Goal: Task Accomplishment & Management: Manage account settings

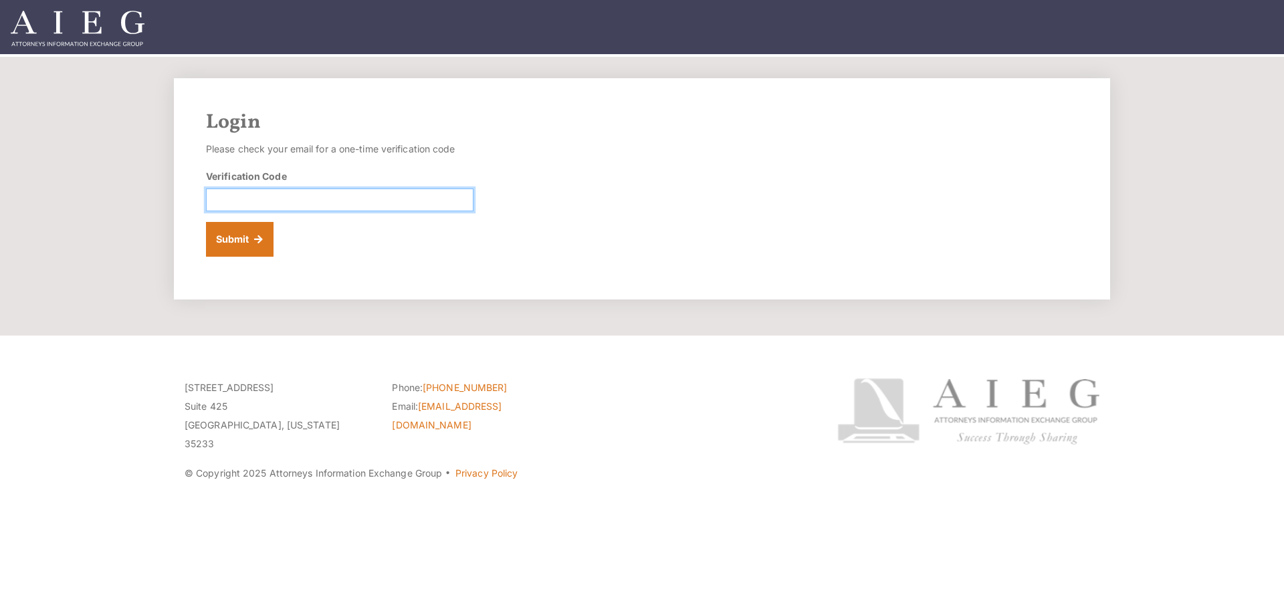
click at [328, 208] on input "Verification Code" at bounding box center [339, 200] width 267 height 23
paste input "539942"
type input "539942"
click at [229, 245] on button "Submit" at bounding box center [240, 239] width 68 height 35
drag, startPoint x: 370, startPoint y: 423, endPoint x: 410, endPoint y: 444, distance: 45.2
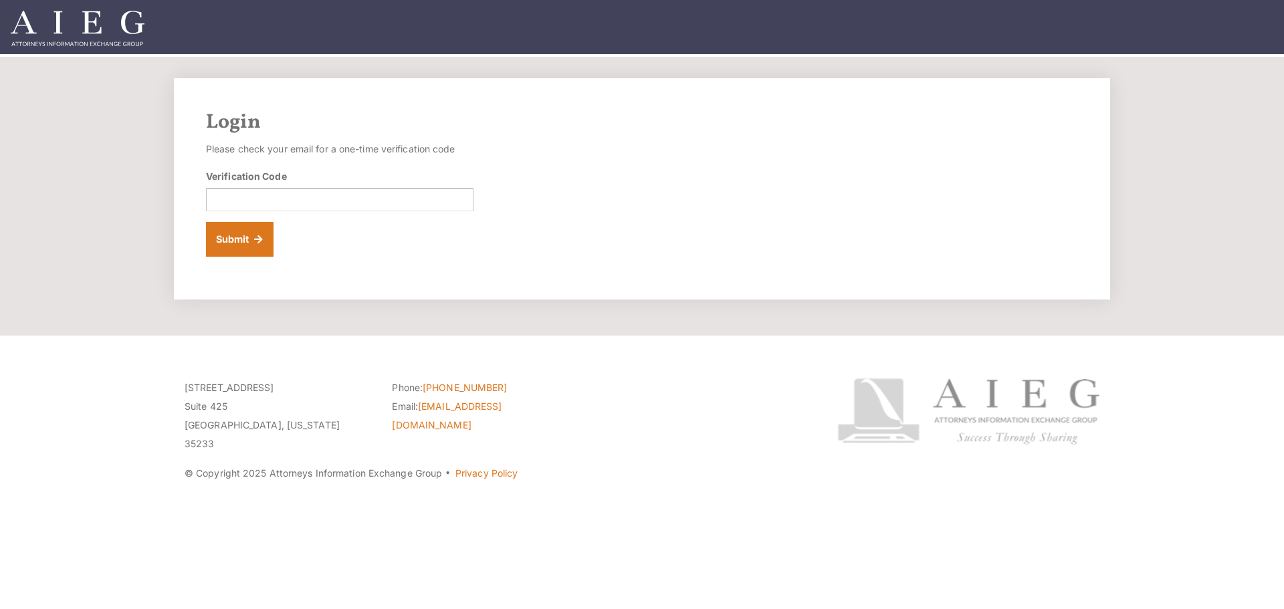
drag, startPoint x: 410, startPoint y: 444, endPoint x: 403, endPoint y: 445, distance: 6.7
drag, startPoint x: 403, startPoint y: 445, endPoint x: 399, endPoint y: 451, distance: 7.2
drag, startPoint x: 399, startPoint y: 451, endPoint x: 374, endPoint y: 423, distance: 37.9
click at [374, 423] on div "[STREET_ADDRESS][US_STATE]" at bounding box center [277, 421] width 207 height 86
drag, startPoint x: 374, startPoint y: 423, endPoint x: 431, endPoint y: 427, distance: 57.7
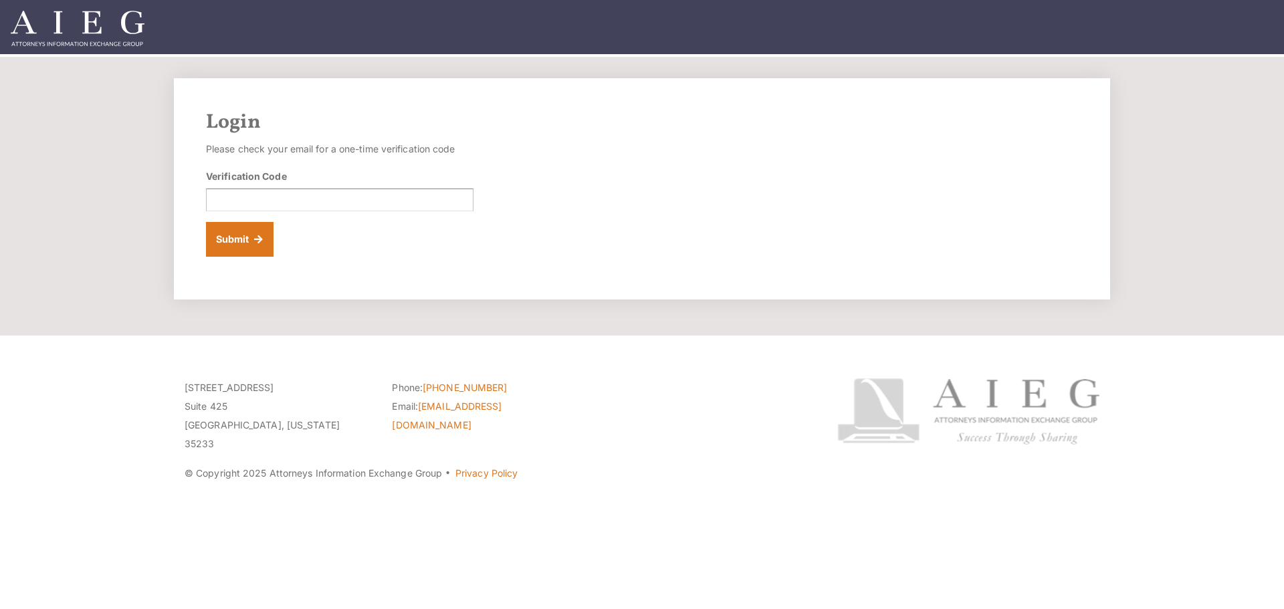
click at [431, 427] on div "Phone: [PHONE_NUMBER] Email: [EMAIL_ADDRESS][DOMAIN_NAME]" at bounding box center [485, 421] width 207 height 86
click at [263, 199] on input "Verification Code" at bounding box center [339, 200] width 267 height 23
type input "687959"
click at [245, 237] on button "Submit" at bounding box center [240, 239] width 68 height 35
click at [242, 205] on input "Verification Code" at bounding box center [339, 200] width 267 height 23
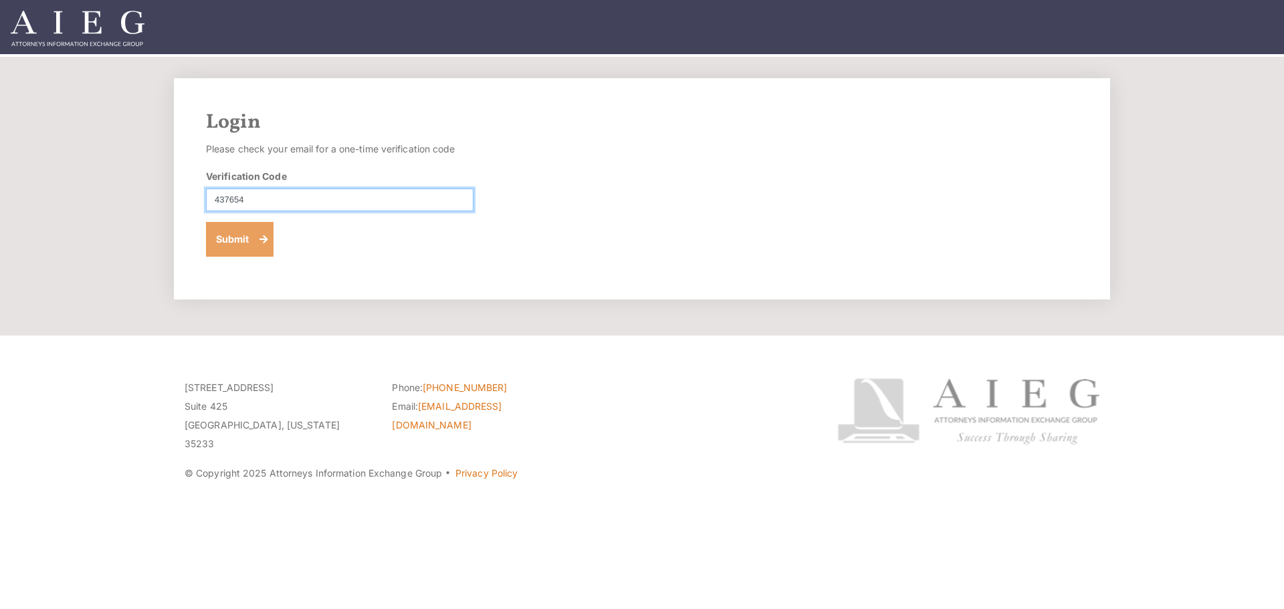
type input "437654"
click at [240, 232] on button "Submit" at bounding box center [240, 239] width 68 height 35
